Goal: Task Accomplishment & Management: Manage account settings

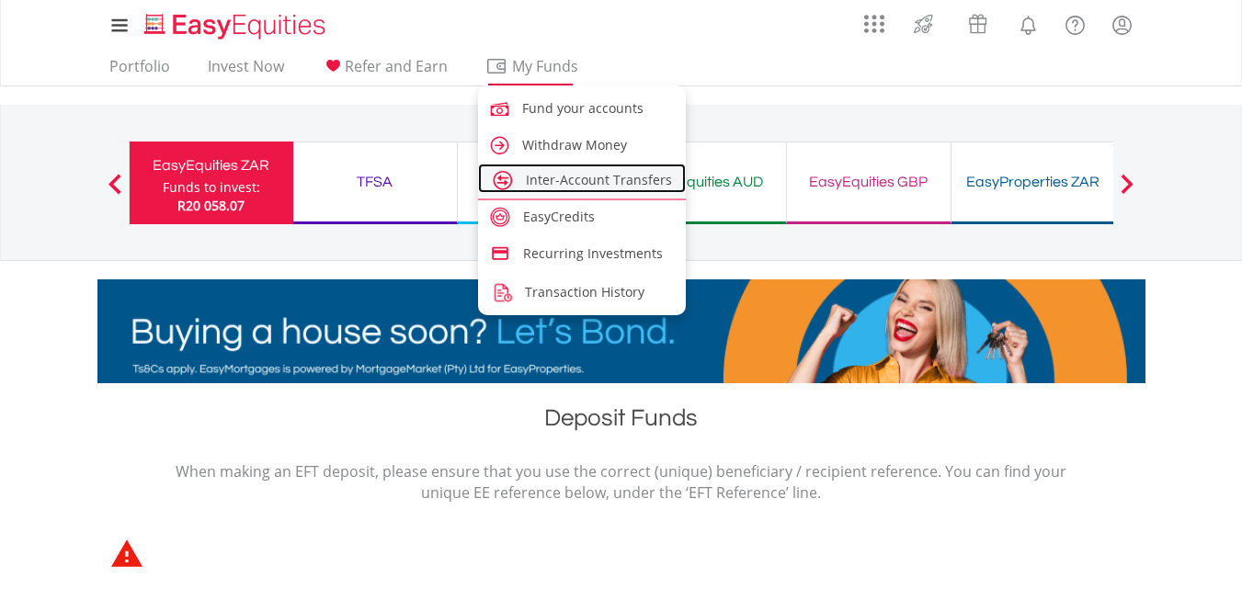
click at [569, 166] on link "Inter-Account Transfers" at bounding box center [582, 178] width 209 height 29
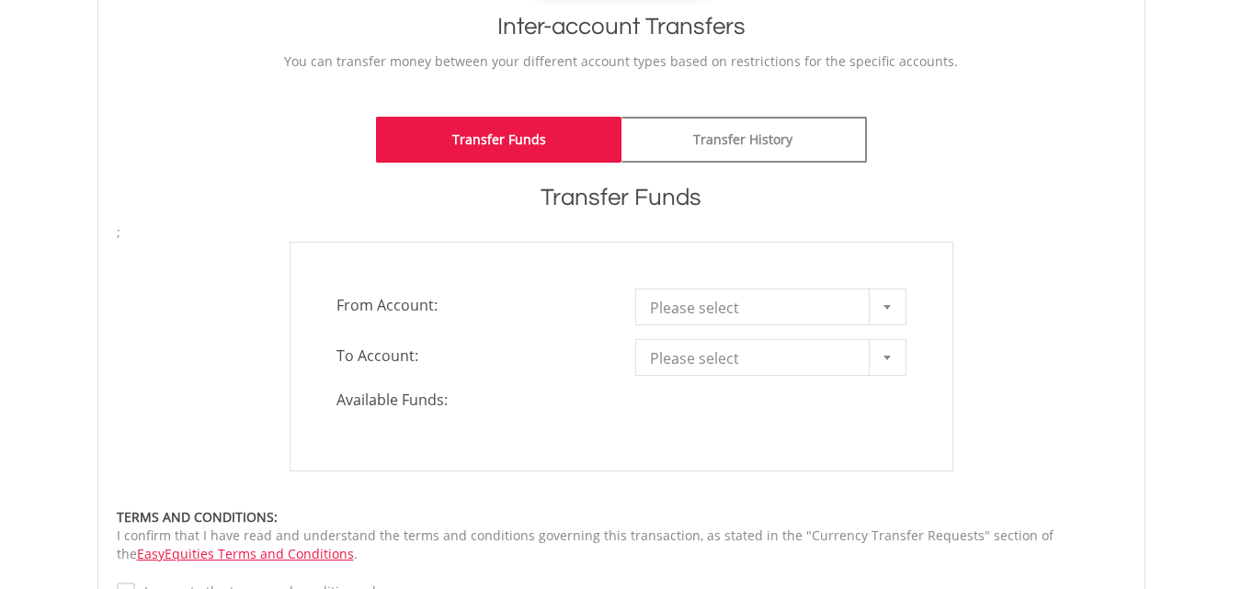
scroll to position [401, 0]
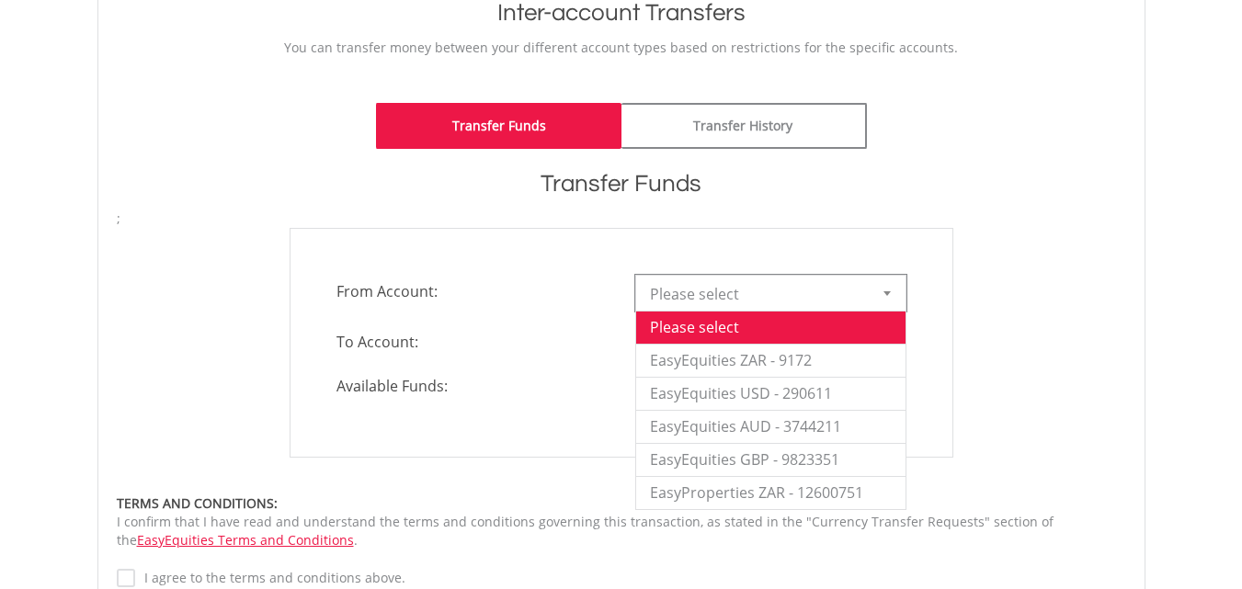
click at [887, 286] on div at bounding box center [887, 293] width 37 height 35
click at [831, 357] on li "EasyEquities ZAR - 9172" at bounding box center [770, 360] width 269 height 33
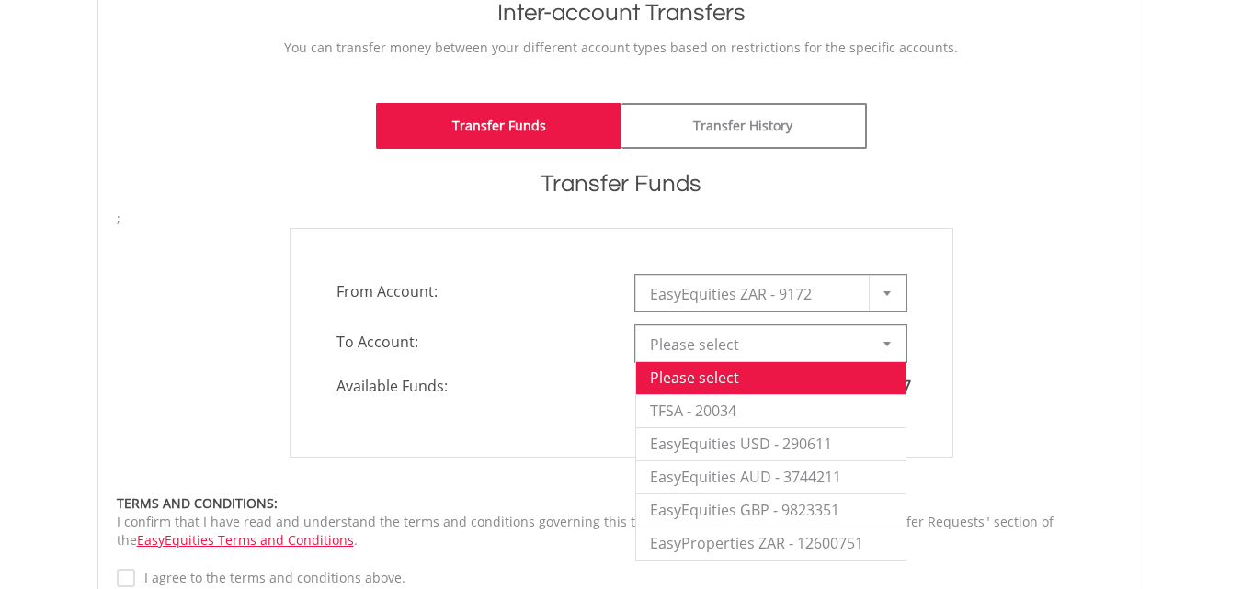
click at [890, 344] on b at bounding box center [887, 344] width 7 height 5
click at [740, 406] on li "TFSA - 20034" at bounding box center [770, 410] width 269 height 33
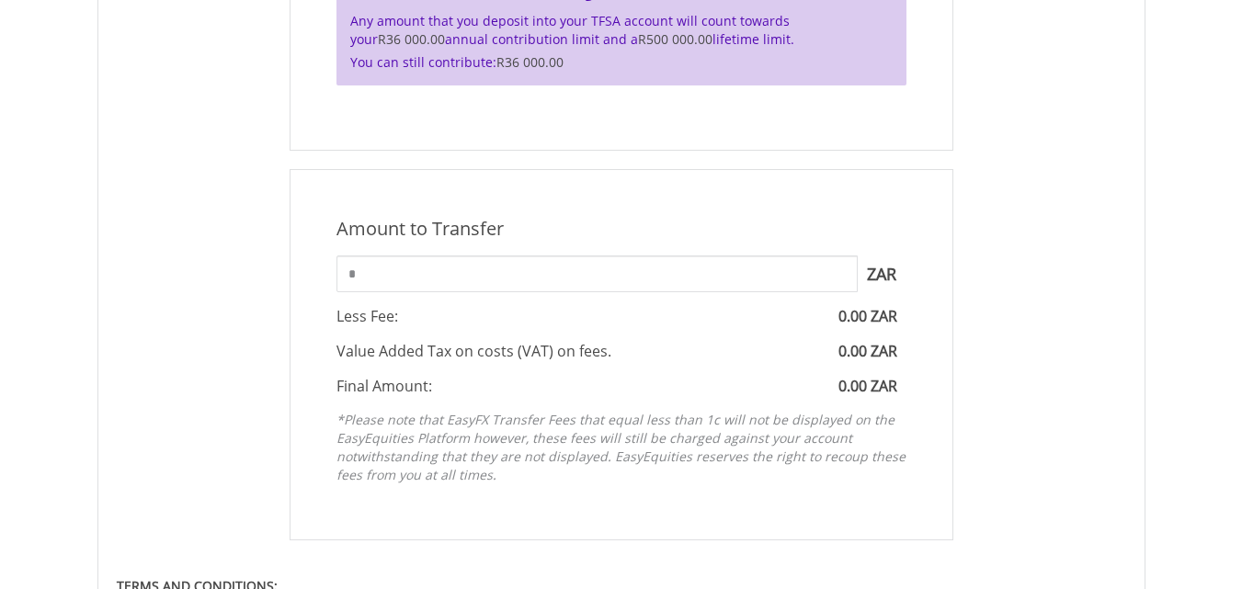
scroll to position [861, 0]
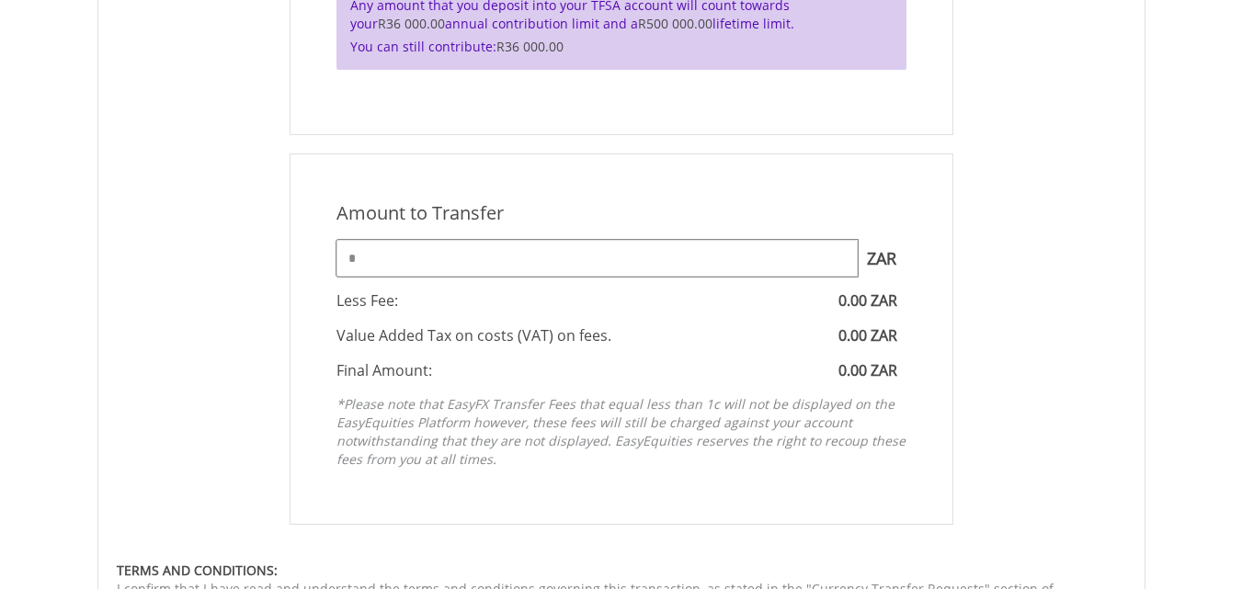
click at [342, 257] on input "*" at bounding box center [597, 258] width 521 height 37
drag, startPoint x: 342, startPoint y: 257, endPoint x: 369, endPoint y: 258, distance: 26.7
click at [369, 258] on input "*" at bounding box center [597, 258] width 521 height 37
type input "*****"
click at [598, 361] on div "Final Amount: 10000.00 ZAR" at bounding box center [622, 370] width 598 height 21
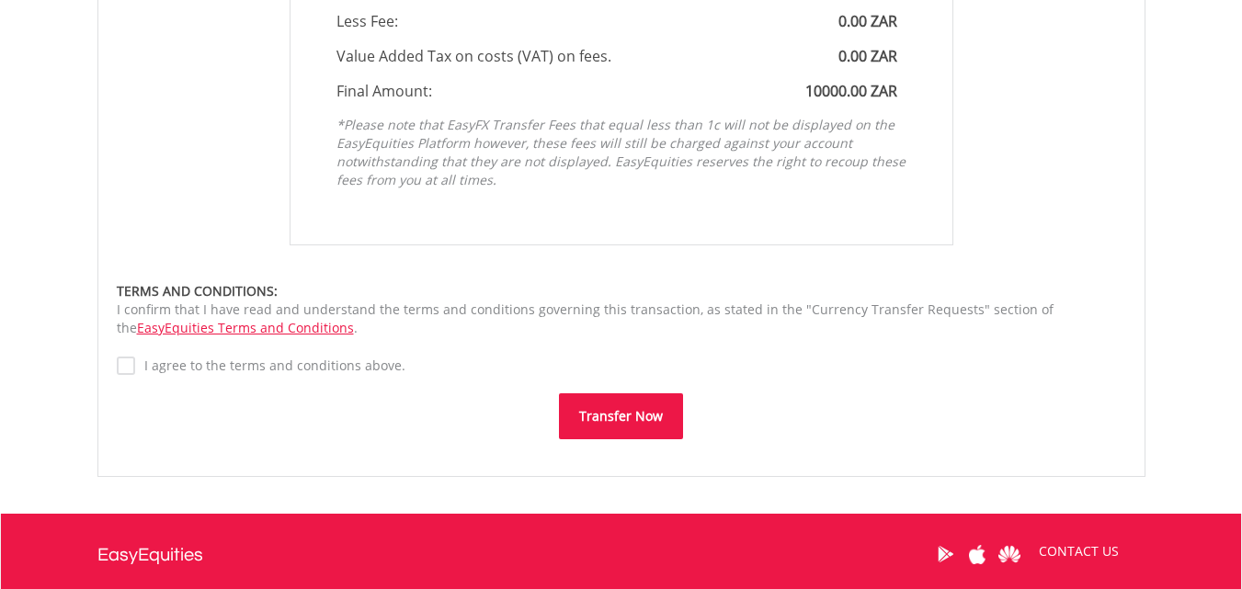
scroll to position [1144, 0]
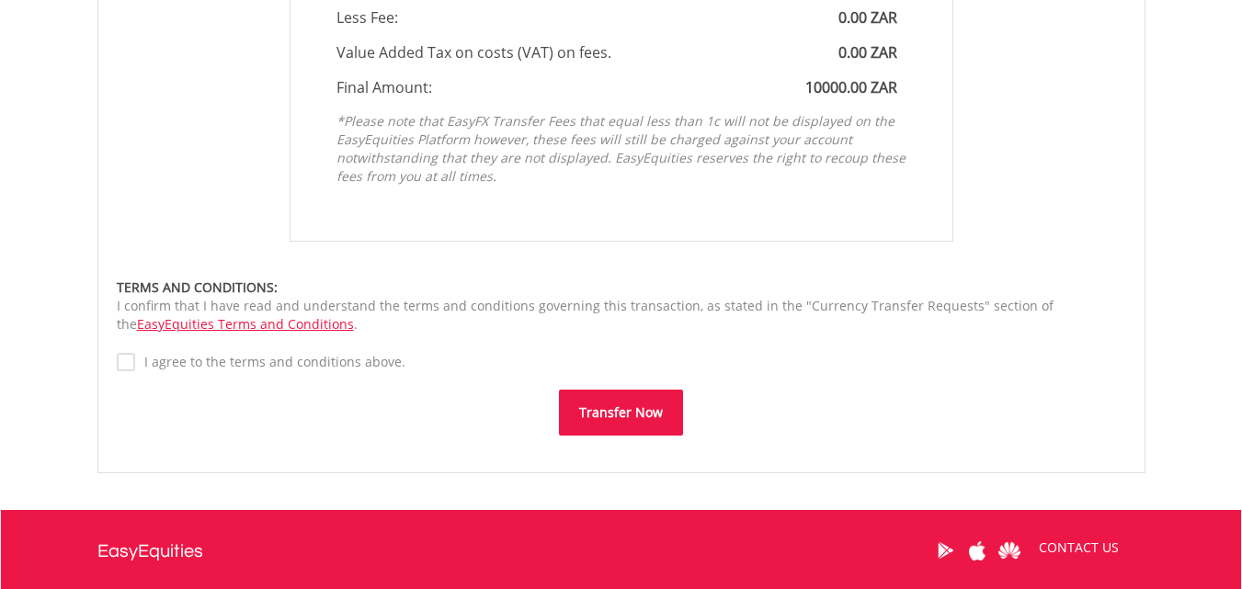
click at [611, 416] on button "Transfer Now" at bounding box center [621, 413] width 124 height 46
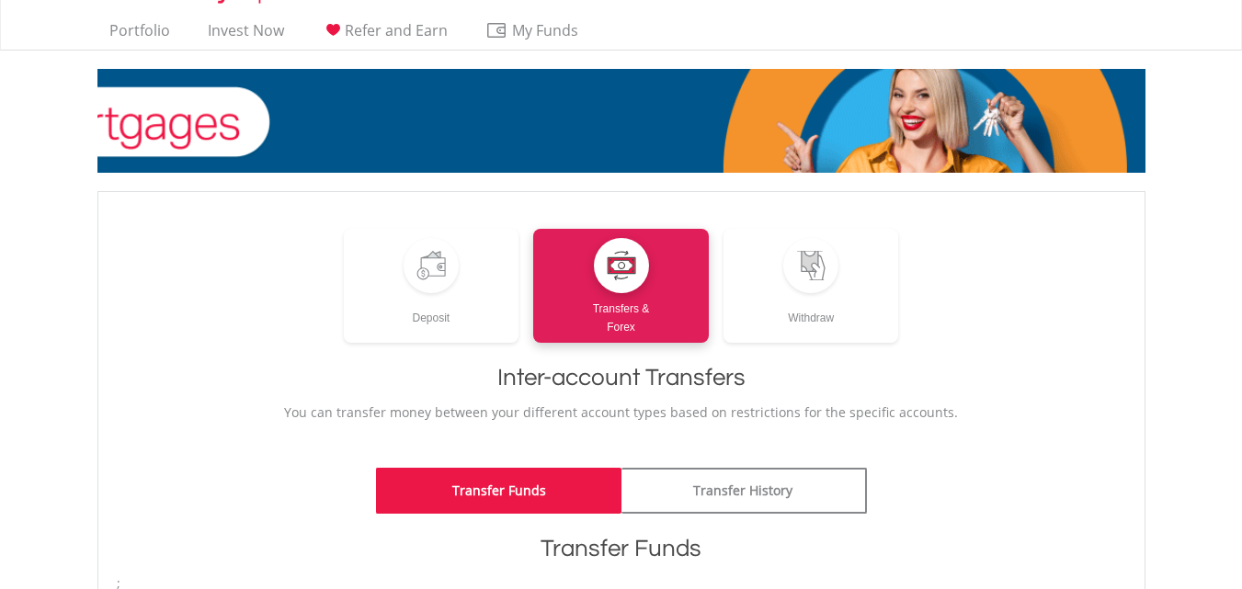
scroll to position [0, 0]
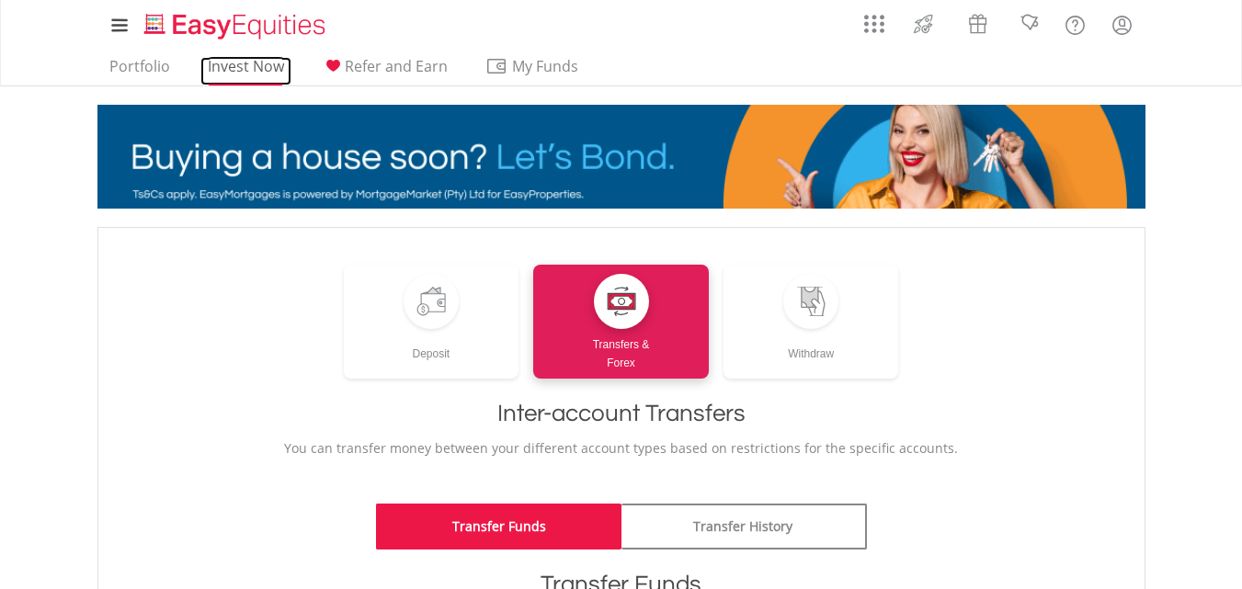
click at [254, 57] on link "Invest Now" at bounding box center [245, 71] width 91 height 29
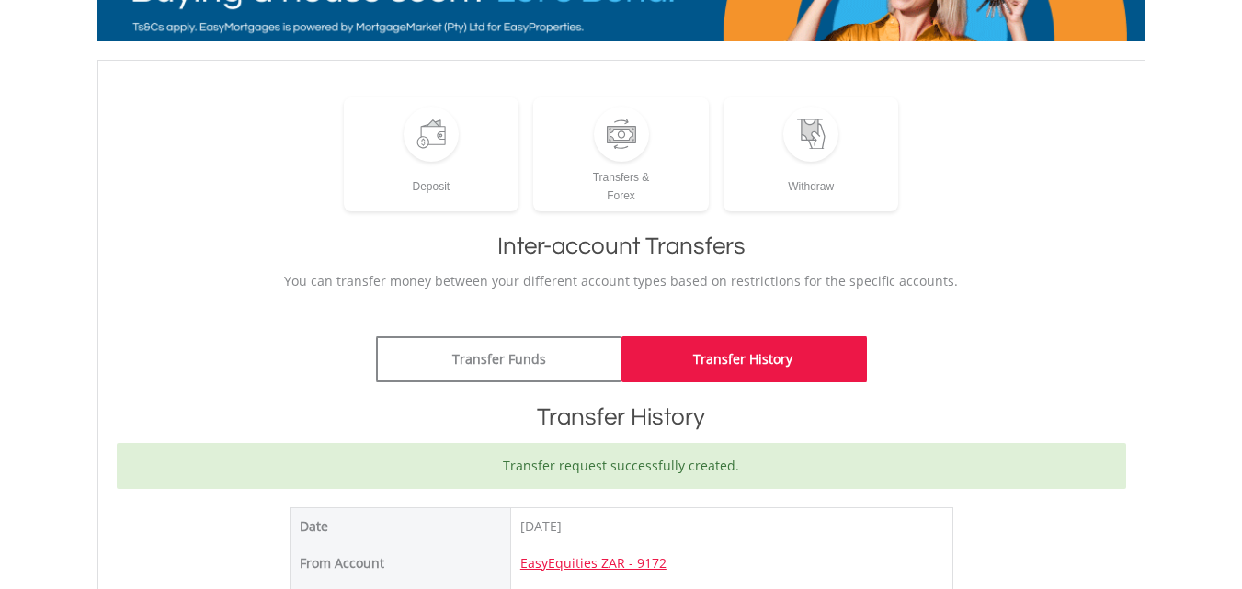
scroll to position [208, 0]
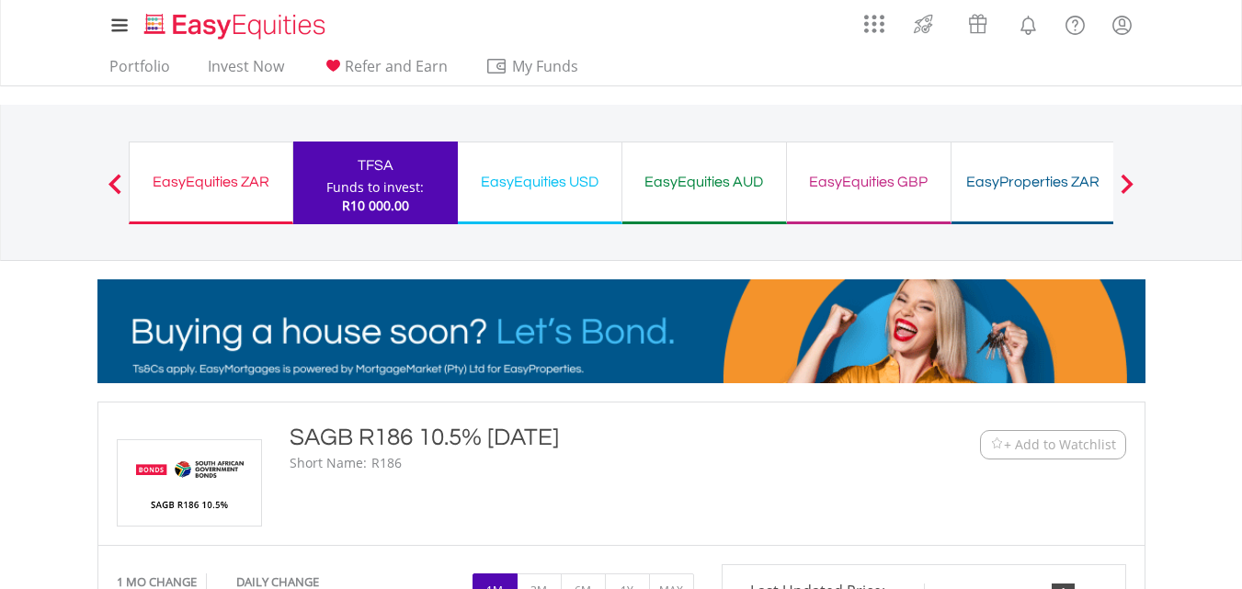
click at [388, 177] on div "TFSA" at bounding box center [375, 166] width 143 height 26
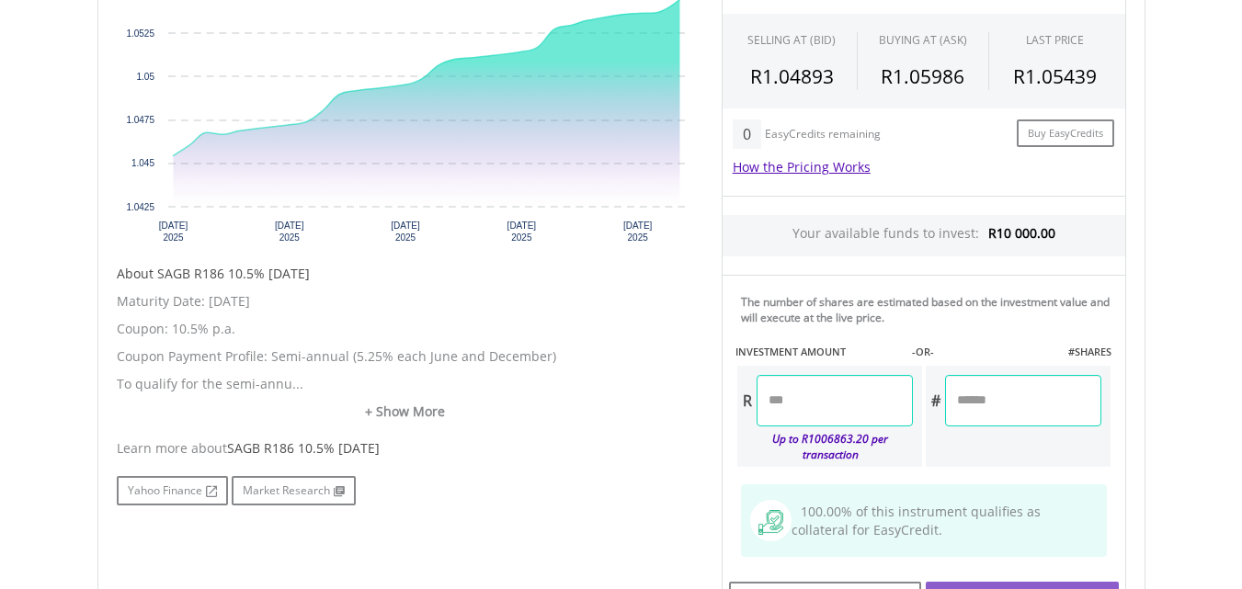
scroll to position [649, 0]
